Goal: Transaction & Acquisition: Purchase product/service

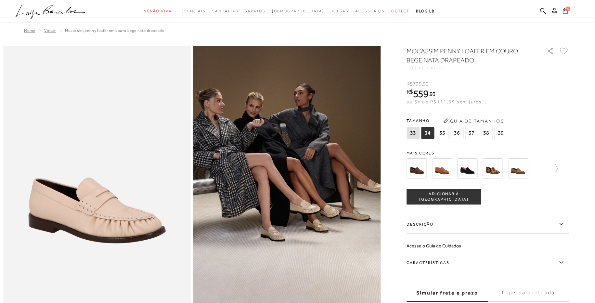
click at [488, 137] on span "38" at bounding box center [485, 133] width 13 height 12
click at [472, 197] on button "ADICIONAR À [GEOGRAPHIC_DATA]" at bounding box center [443, 197] width 75 height 16
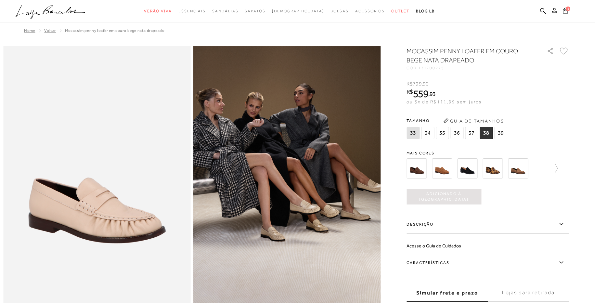
click at [306, 11] on span "[DEMOGRAPHIC_DATA]" at bounding box center [298, 11] width 52 height 5
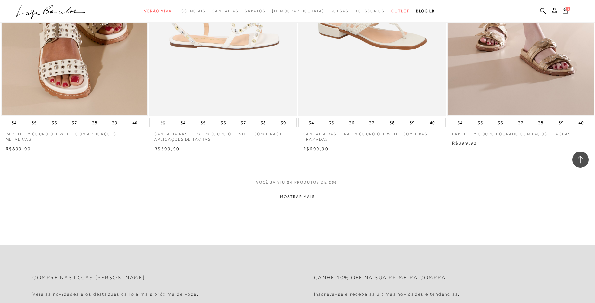
scroll to position [1403, 0]
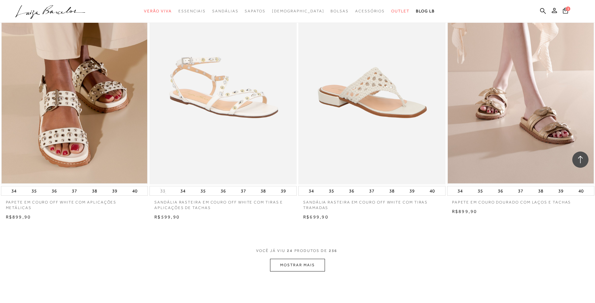
click at [292, 263] on button "MOSTRAR MAIS" at bounding box center [297, 265] width 55 height 13
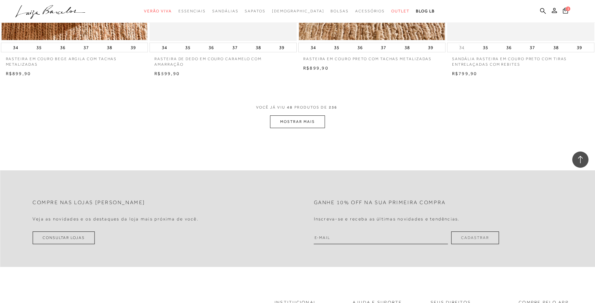
scroll to position [3157, 0]
